Goal: Transaction & Acquisition: Purchase product/service

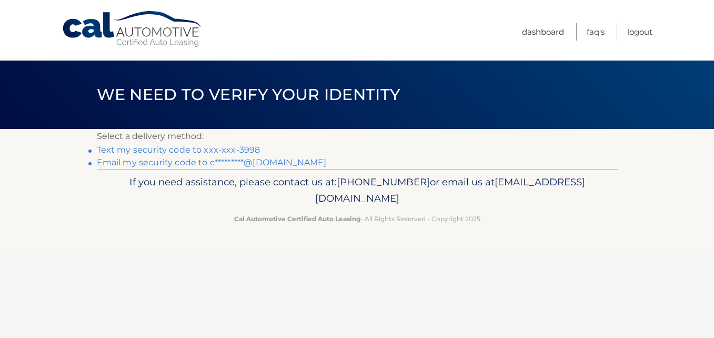
click at [237, 146] on link "Text my security code to xxx-xxx-3998" at bounding box center [179, 150] width 164 height 10
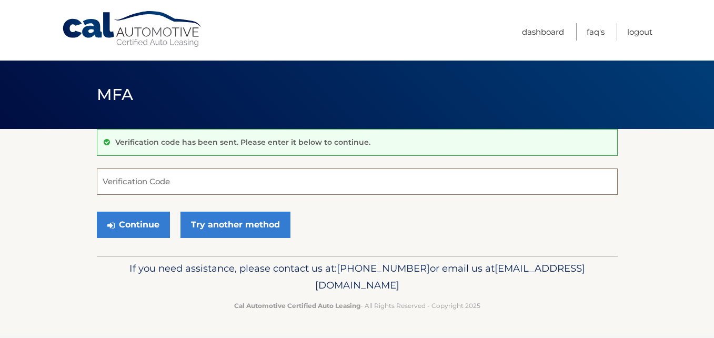
click at [215, 177] on input "Verification Code" at bounding box center [357, 181] width 521 height 26
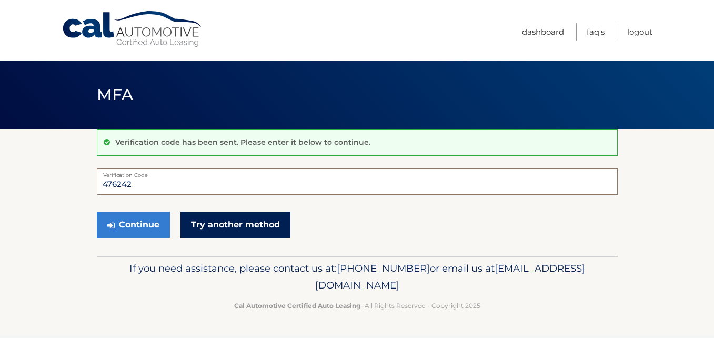
type input "476242"
click at [254, 221] on link "Try another method" at bounding box center [235, 225] width 110 height 26
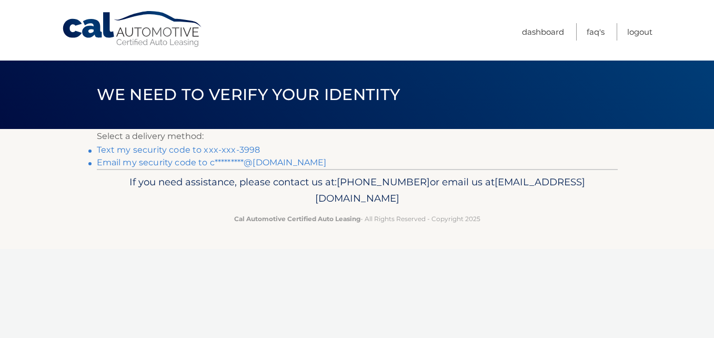
click at [175, 153] on link "Text my security code to xxx-xxx-3998" at bounding box center [179, 150] width 164 height 10
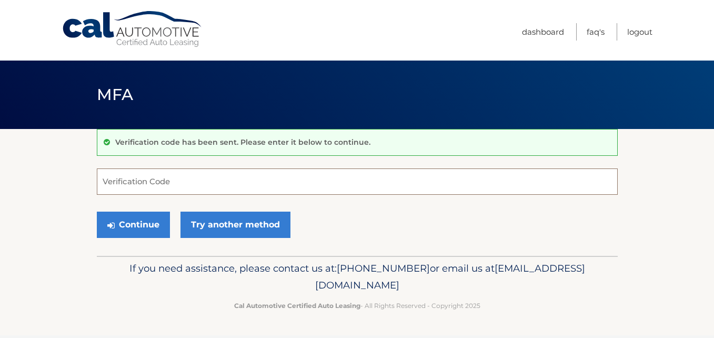
click at [168, 178] on input "Verification Code" at bounding box center [357, 181] width 521 height 26
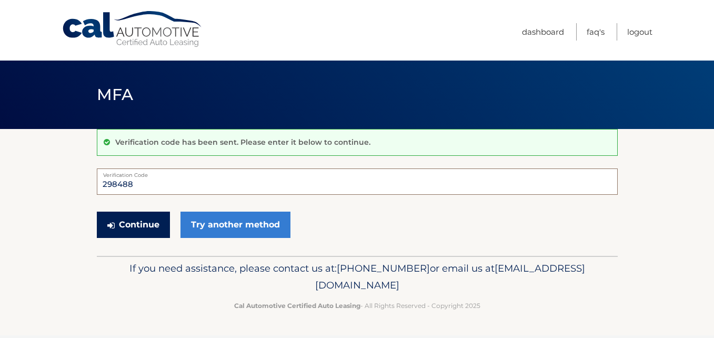
type input "298488"
click at [148, 218] on button "Continue" at bounding box center [133, 225] width 73 height 26
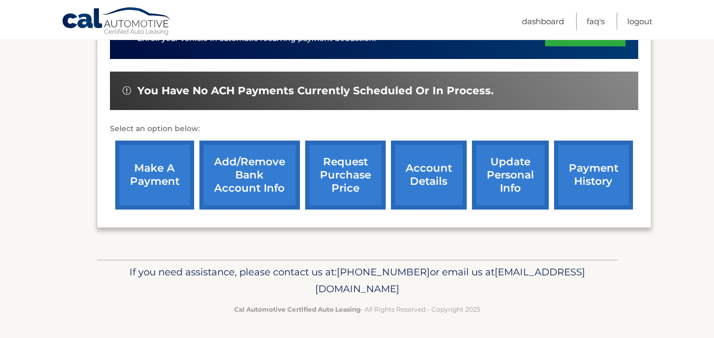
scroll to position [338, 0]
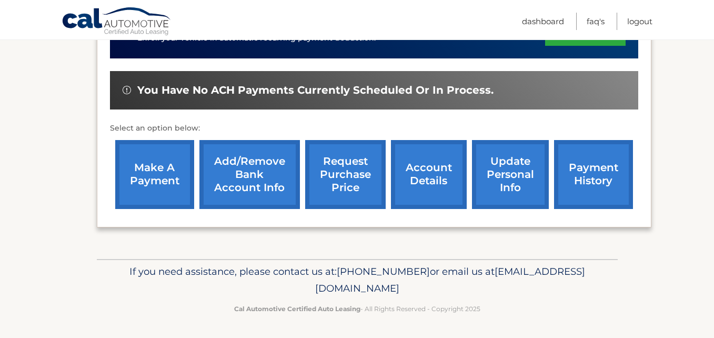
click at [583, 179] on link "payment history" at bounding box center [593, 174] width 79 height 69
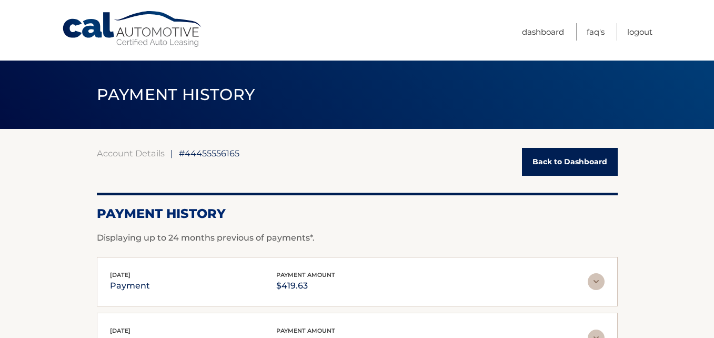
click at [580, 158] on link "Back to Dashboard" at bounding box center [570, 162] width 96 height 28
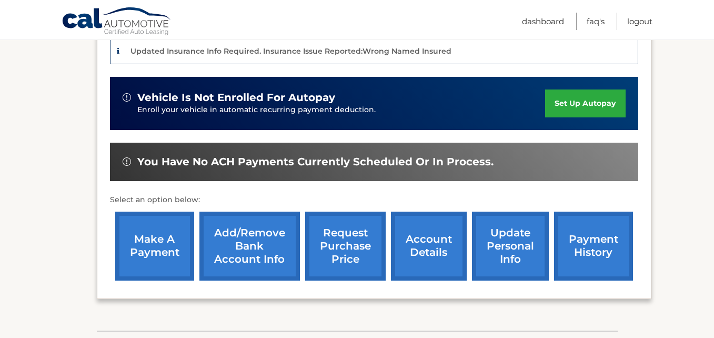
scroll to position [285, 0]
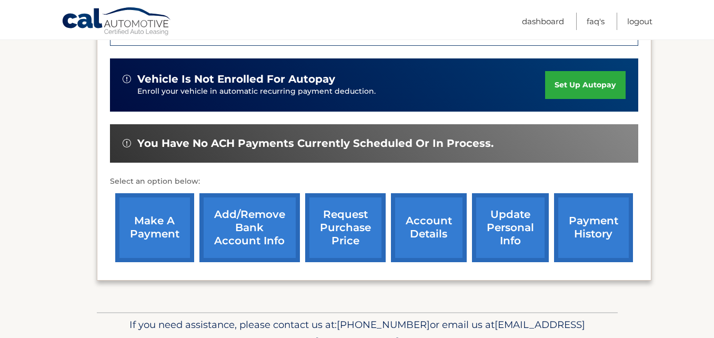
click at [172, 229] on link "make a payment" at bounding box center [154, 227] width 79 height 69
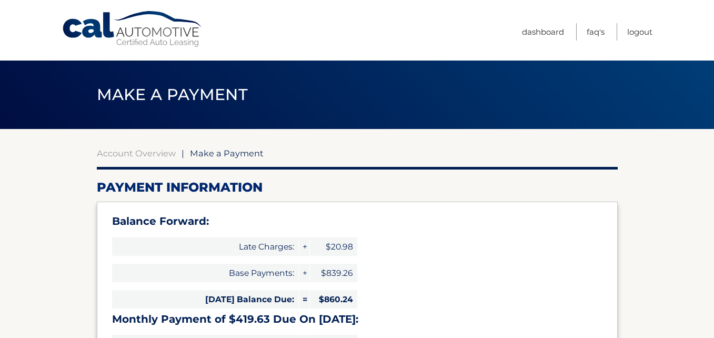
select select "NGZkNDI2YWItZGFmMy00NTUxLTgyYWYtMWNmZjZkNGJjYmU5"
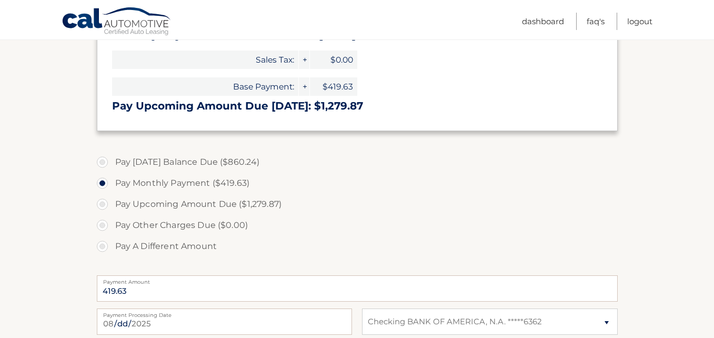
scroll to position [285, 0]
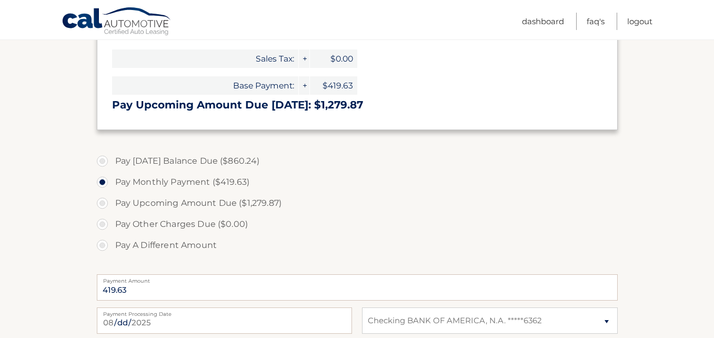
click at [103, 158] on label "Pay [DATE] Balance Due ($860.24)" at bounding box center [357, 160] width 521 height 21
click at [103, 158] on input "Pay [DATE] Balance Due ($860.24)" at bounding box center [106, 158] width 11 height 17
radio input "true"
type input "860.24"
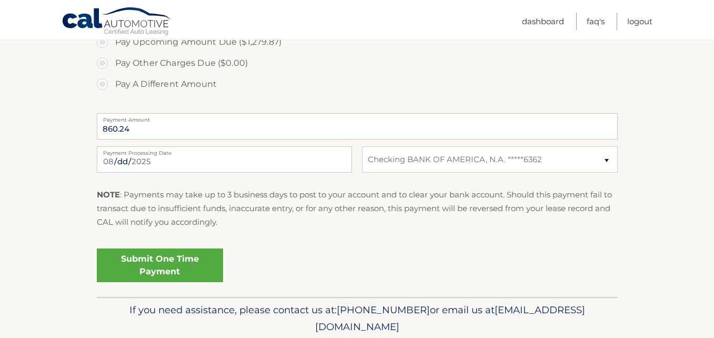
scroll to position [449, 0]
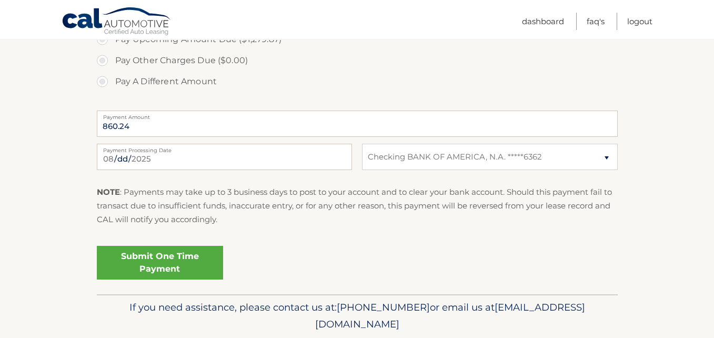
click at [165, 267] on link "Submit One Time Payment" at bounding box center [160, 263] width 126 height 34
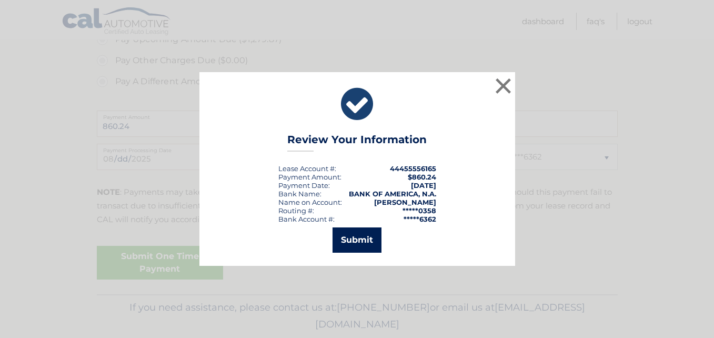
click at [358, 240] on button "Submit" at bounding box center [357, 239] width 49 height 25
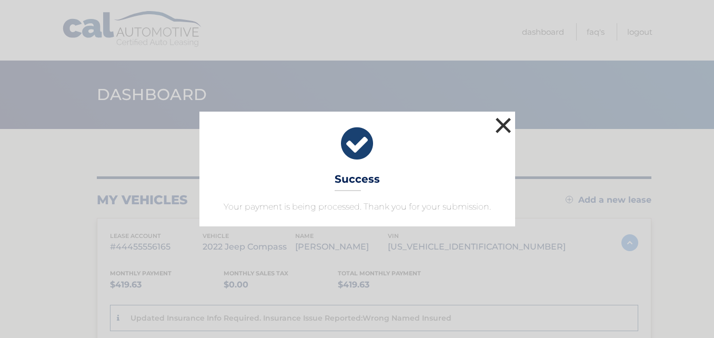
click at [501, 124] on button "×" at bounding box center [503, 125] width 21 height 21
